Goal: Task Accomplishment & Management: Manage account settings

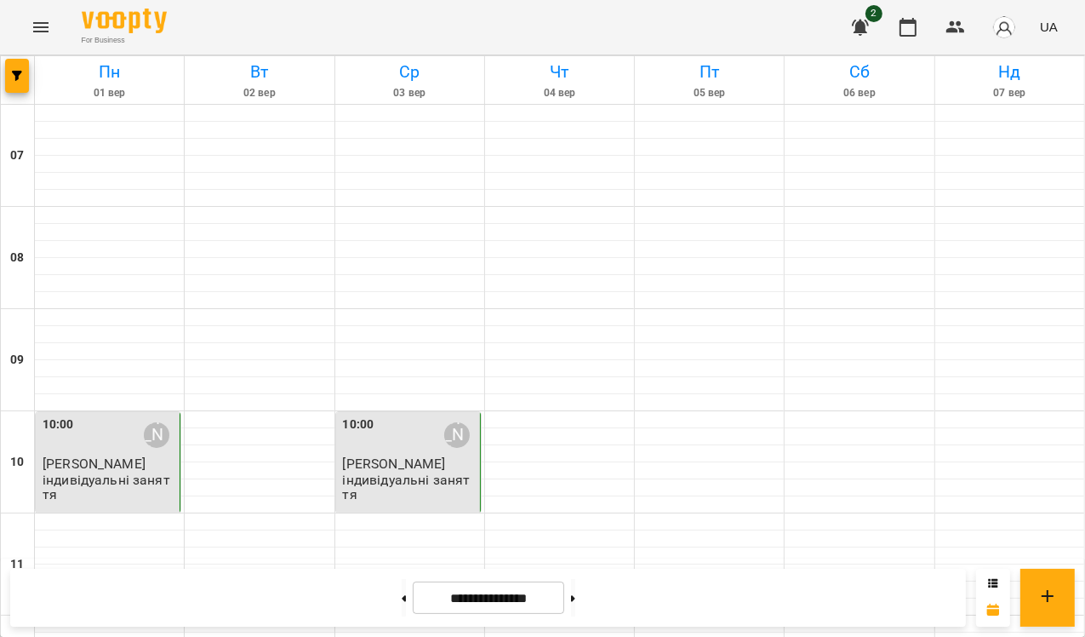
scroll to position [259, 0]
click at [576, 597] on button at bounding box center [573, 597] width 4 height 37
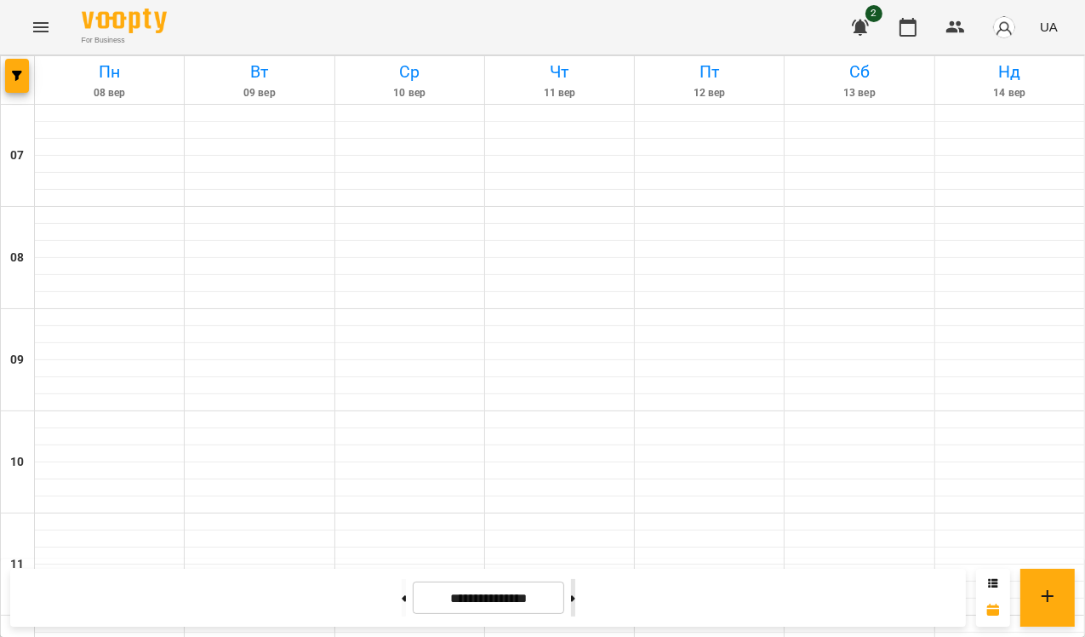
click at [576, 597] on button at bounding box center [573, 597] width 4 height 37
type input "**********"
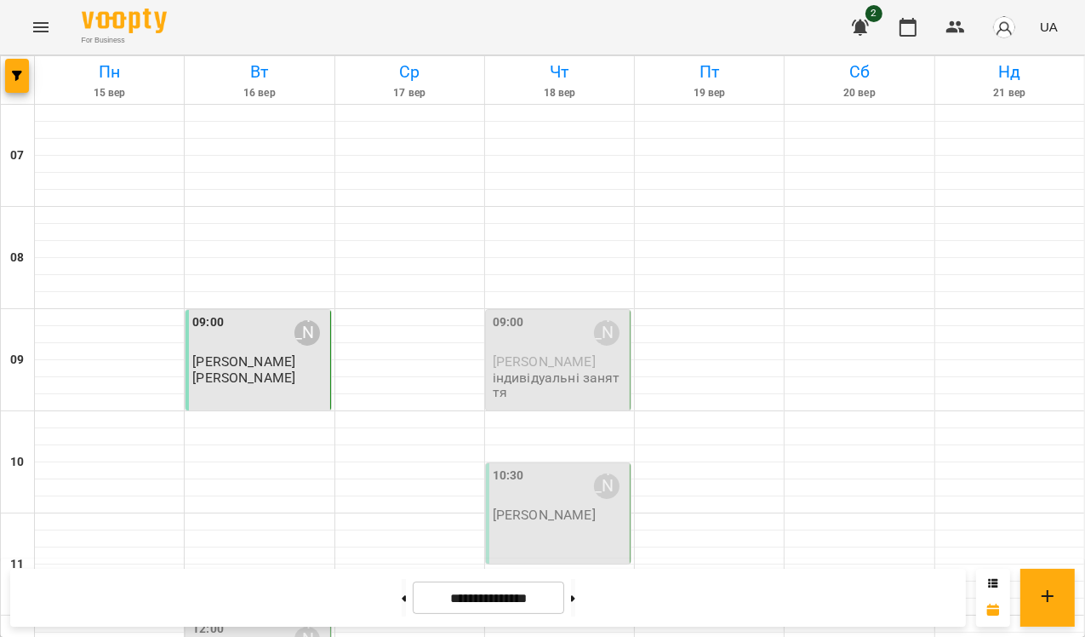
click at [274, 620] on div "12:00 [PERSON_NAME]" at bounding box center [259, 639] width 134 height 39
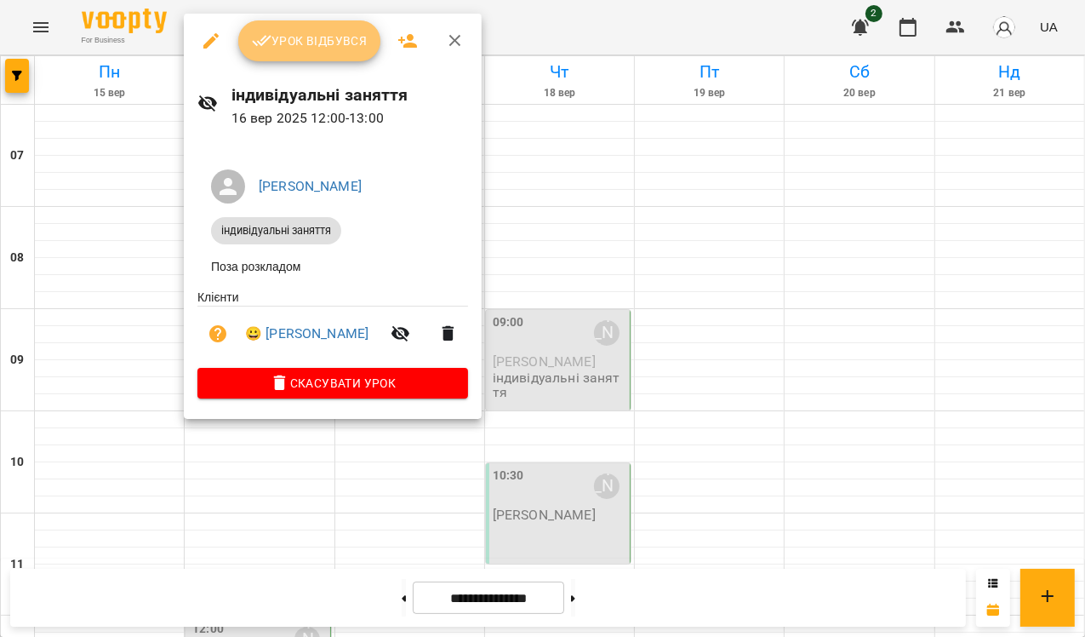
click at [309, 33] on span "Урок відбувся" at bounding box center [310, 41] width 116 height 20
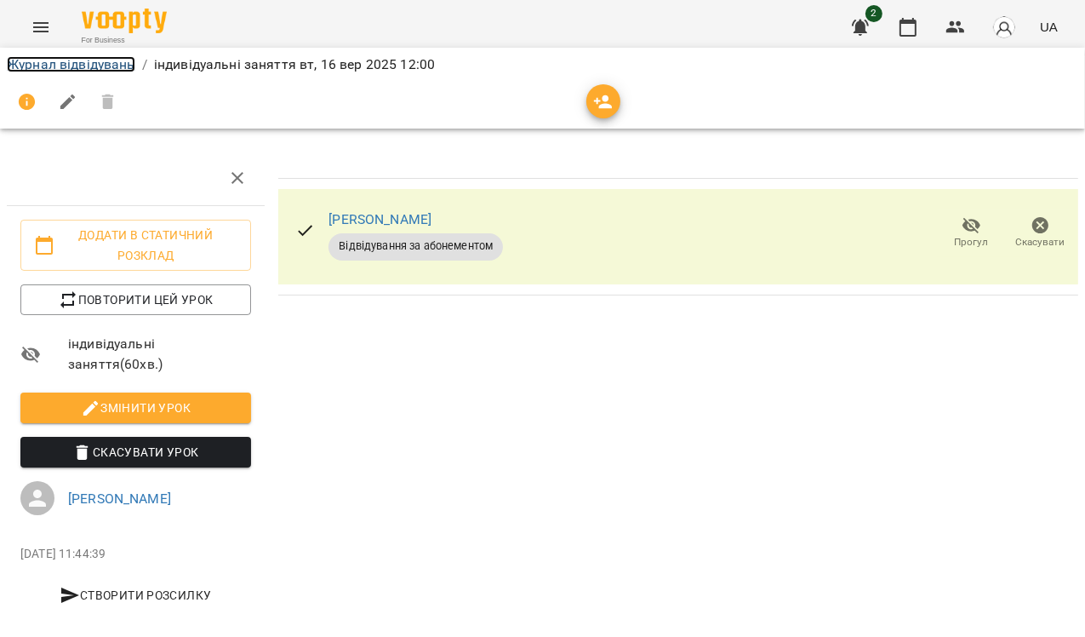
click at [60, 59] on link "Журнал відвідувань" at bounding box center [71, 64] width 129 height 16
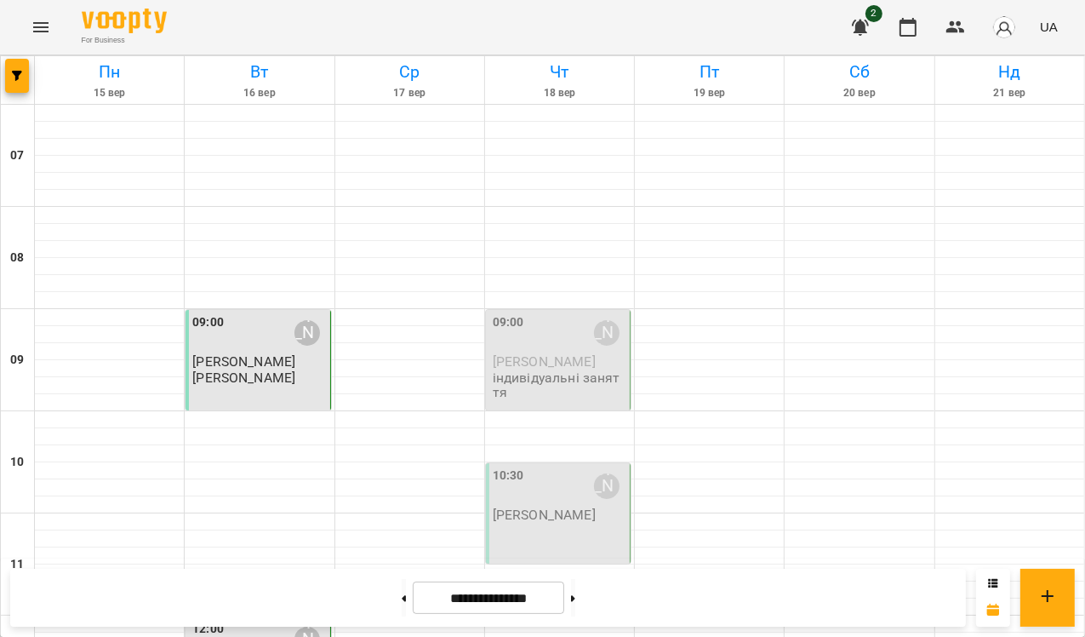
scroll to position [186, 0]
